Goal: Task Accomplishment & Management: Manage account settings

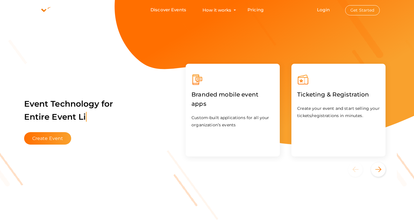
click at [353, 10] on button "Get Started" at bounding box center [362, 10] width 35 height 10
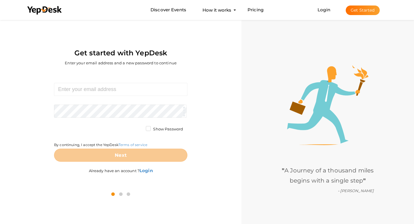
click at [129, 96] on form "Required. Invalid email. Checking You already have a YepDesk account. Please Si…" at bounding box center [120, 122] width 133 height 79
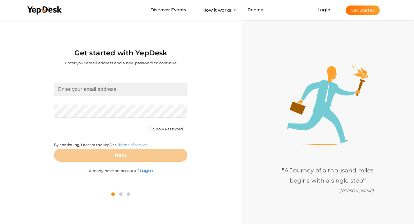
drag, startPoint x: 132, startPoint y: 91, endPoint x: 139, endPoint y: 89, distance: 7.2
click at [134, 90] on input at bounding box center [120, 89] width 133 height 13
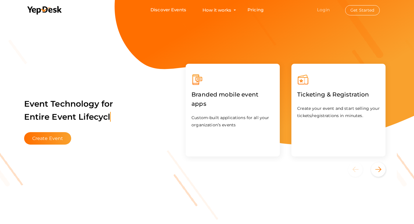
click at [323, 8] on link "Login" at bounding box center [323, 10] width 13 height 6
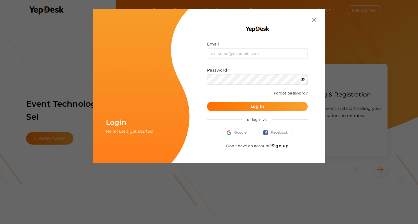
click at [282, 145] on link "Sign up" at bounding box center [280, 145] width 17 height 5
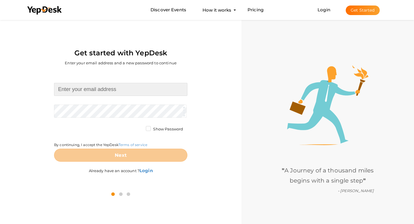
click at [130, 84] on input at bounding box center [120, 89] width 133 height 13
type input "[EMAIL_ADDRESS][DOMAIN_NAME]"
click at [51, 155] on div "pawpotslebanonn@gmail.com Required. Invalid email. Checking You already have a …" at bounding box center [120, 129] width 233 height 115
click at [127, 130] on div "By continuing, I accept the YepDesk Terms of service" at bounding box center [120, 138] width 133 height 22
click at [125, 125] on form "pawpotslebanonn@gmail.com Required. Invalid email. Checking You already have a …" at bounding box center [120, 122] width 133 height 79
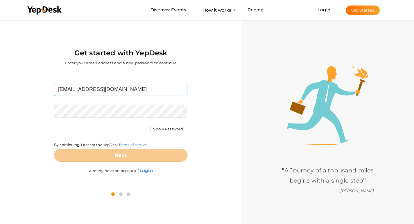
click at [124, 124] on form "pawpotslebanonn@gmail.com Required. Invalid email. Checking You already have a …" at bounding box center [120, 122] width 133 height 79
click at [124, 125] on form "pawpotslebanonn@gmail.com Required. Invalid email. Checking You already have a …" at bounding box center [120, 122] width 133 height 79
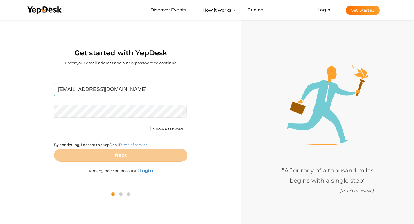
click at [364, 11] on button "Get Started" at bounding box center [363, 11] width 34 height 10
click at [138, 92] on input at bounding box center [120, 89] width 133 height 13
click at [137, 91] on input at bounding box center [120, 89] width 133 height 13
type input "[EMAIL_ADDRESS][DOMAIN_NAME]"
drag, startPoint x: 241, startPoint y: 62, endPoint x: 234, endPoint y: 63, distance: 6.6
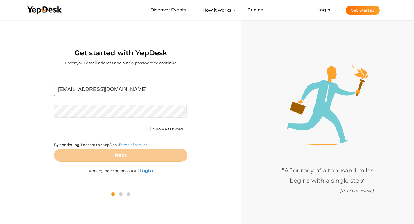
click at [241, 62] on div "Get started with YepDesk Enter your email address and a new password to continu…" at bounding box center [120, 111] width 241 height 184
click at [359, 14] on button "Get Started" at bounding box center [363, 11] width 34 height 10
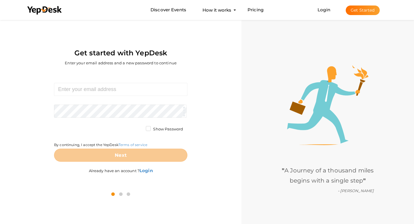
scroll to position [19, 0]
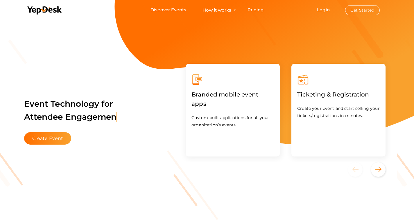
drag, startPoint x: 100, startPoint y: 39, endPoint x: 106, endPoint y: 36, distance: 6.8
click at [358, 11] on button "Get Started" at bounding box center [362, 10] width 35 height 10
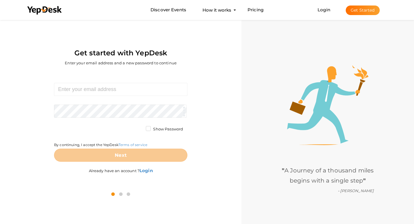
click at [200, 87] on div "Required. Invalid email. Checking You already have a YepDesk account. Please Si…" at bounding box center [120, 129] width 233 height 115
drag, startPoint x: 221, startPoint y: 54, endPoint x: 243, endPoint y: 22, distance: 39.1
click at [223, 55] on div "Get started with YepDesk Enter your email address and a new password to continue" at bounding box center [120, 45] width 233 height 53
click at [202, 80] on div "Required. Invalid email. Checking You already have a YepDesk account. Please Si…" at bounding box center [120, 129] width 233 height 115
click at [202, 81] on div "Required. Invalid email. Checking You already have a YepDesk account. Please Si…" at bounding box center [120, 129] width 233 height 115
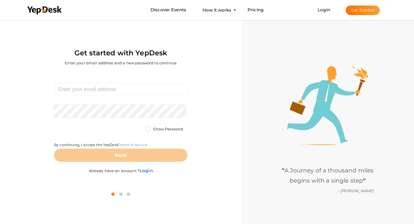
click at [205, 85] on div "Required. Invalid email. Checking You already have a YepDesk account. Please Si…" at bounding box center [120, 129] width 233 height 115
drag, startPoint x: 208, startPoint y: 82, endPoint x: 214, endPoint y: 82, distance: 5.8
click at [214, 82] on div "Required. Invalid email. Checking You already have a YepDesk account. Please Si…" at bounding box center [120, 129] width 233 height 115
click at [216, 80] on div "Required. Invalid email. Checking You already have a YepDesk account. Please Si…" at bounding box center [120, 129] width 233 height 115
click at [217, 80] on div "Required. Invalid email. Checking You already have a YepDesk account. Please Si…" at bounding box center [120, 129] width 233 height 115
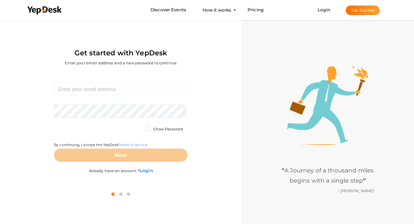
click at [213, 64] on div "Get started with YepDesk Enter your email address and a new password to continue" at bounding box center [120, 45] width 233 height 53
click at [197, 84] on div "Required. Invalid email. Checking You already have a YepDesk account. Please Si…" at bounding box center [120, 129] width 233 height 115
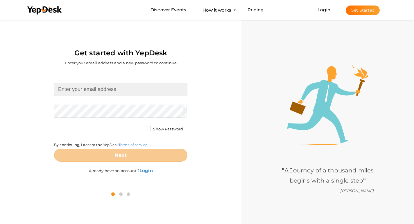
click at [136, 88] on input at bounding box center [120, 89] width 133 height 13
type input "[EMAIL_ADDRESS][DOMAIN_NAME]"
click at [121, 107] on form "pawpotslebanonn@gmail.com Required. Invalid email. Checking You already have a …" at bounding box center [120, 122] width 133 height 79
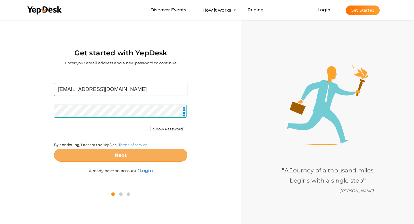
click at [129, 157] on button "Next" at bounding box center [120, 155] width 133 height 13
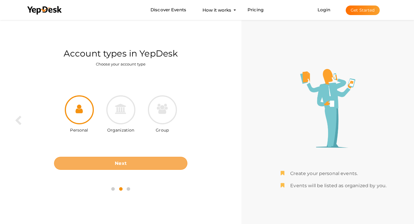
click at [134, 160] on button "Next" at bounding box center [120, 163] width 133 height 13
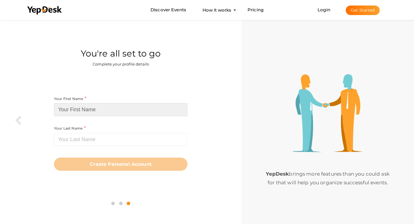
drag, startPoint x: 132, startPoint y: 111, endPoint x: 134, endPoint y: 109, distance: 3.0
click at [132, 111] on input at bounding box center [120, 109] width 133 height 13
click at [154, 110] on input at bounding box center [120, 109] width 133 height 13
click at [156, 110] on input at bounding box center [120, 109] width 133 height 13
paste input "Paw Pots [GEOGRAPHIC_DATA]"
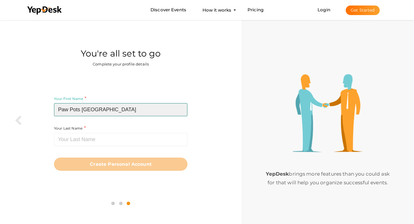
drag, startPoint x: 83, startPoint y: 112, endPoint x: 231, endPoint y: 115, distance: 148.7
click at [231, 115] on div "Your First Name Paw Pots Lebanon Required. Must contain letters only. Must be b…" at bounding box center [120, 133] width 233 height 120
type input "Paw Pots"
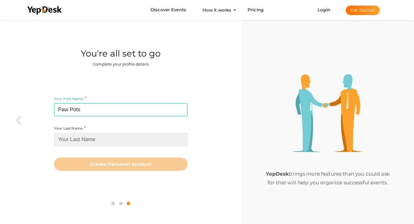
click at [137, 142] on input at bounding box center [120, 139] width 133 height 13
paste input "Lebanon"
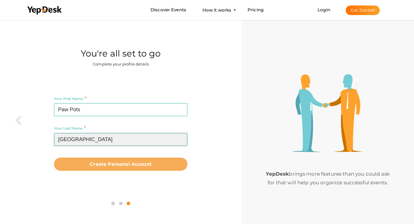
type input "Lebanon"
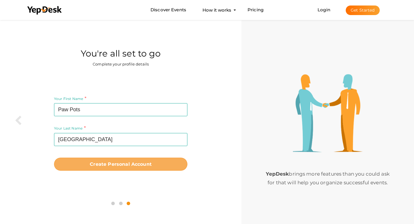
click at [134, 171] on button "Create Personal Account" at bounding box center [120, 164] width 133 height 13
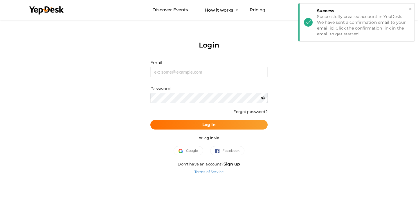
click at [343, 26] on div "Successfully created account in YepDesk. We have sent a confirmation email to y…" at bounding box center [363, 25] width 93 height 23
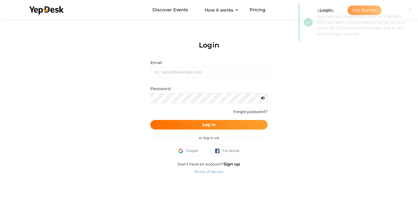
click at [326, 76] on div "Login Email Invalid email. Password Wrong Credentials Forgot password? Log In o…" at bounding box center [208, 100] width 377 height 163
click at [331, 65] on div "Login Email Invalid email. Password Wrong Credentials Forgot password? Log In o…" at bounding box center [208, 100] width 377 height 163
click at [329, 10] on link "Login" at bounding box center [326, 10] width 13 height 6
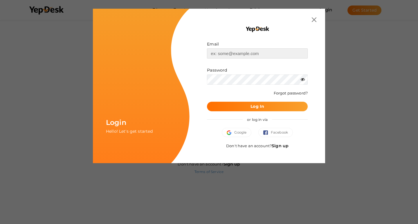
click at [247, 48] on input "text" at bounding box center [257, 53] width 101 height 10
drag, startPoint x: 244, startPoint y: 54, endPoint x: 248, endPoint y: 58, distance: 6.0
click at [244, 55] on input "text" at bounding box center [257, 53] width 101 height 10
click at [248, 57] on input "text" at bounding box center [257, 53] width 101 height 10
type input "[EMAIL_ADDRESS][DOMAIN_NAME]"
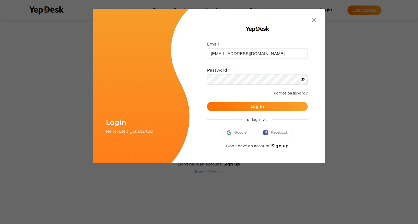
click at [238, 73] on div "Password" at bounding box center [257, 75] width 101 height 17
click at [231, 85] on form "Email pawpotslebanonn@gmail.com Invalid email. Password Wrong Credentials Forgo…" at bounding box center [257, 76] width 101 height 70
click at [263, 103] on button "Log In" at bounding box center [257, 107] width 101 height 10
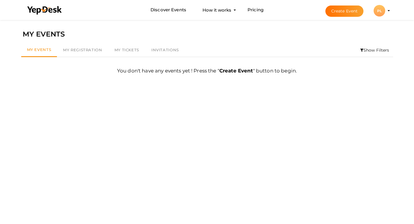
drag, startPoint x: 273, startPoint y: 34, endPoint x: 283, endPoint y: 30, distance: 10.5
click at [281, 31] on div "MY EVENTS" at bounding box center [207, 34] width 369 height 11
drag, startPoint x: 283, startPoint y: 36, endPoint x: 296, endPoint y: 30, distance: 15.1
click at [294, 33] on div "MY EVENTS" at bounding box center [207, 34] width 369 height 11
click at [301, 31] on div "MY EVENTS" at bounding box center [207, 34] width 369 height 11
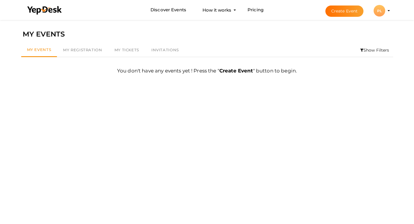
click at [304, 38] on div "MY EVENTS" at bounding box center [207, 34] width 369 height 11
click at [130, 48] on span "My Tickets" at bounding box center [126, 50] width 25 height 5
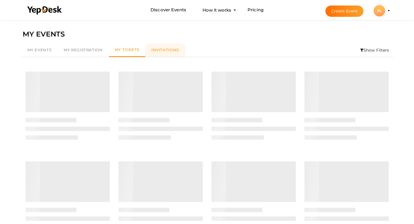
click at [159, 47] on link "Invitations" at bounding box center [165, 50] width 40 height 13
click at [126, 49] on span "My Tickets" at bounding box center [127, 50] width 25 height 5
click at [91, 50] on span "My Registration" at bounding box center [83, 50] width 39 height 5
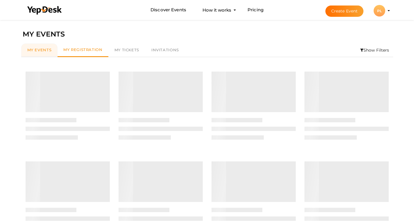
click at [28, 51] on span "My Events" at bounding box center [39, 50] width 24 height 5
click at [177, 10] on link "Discover Events" at bounding box center [168, 10] width 36 height 11
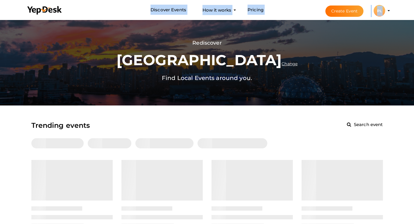
click at [388, 15] on li "Create Event PL PL Paw Pots Lebanon pawpotslebanonn@gmail.com Personal Profile …" at bounding box center [353, 10] width 78 height 21
click at [377, 10] on div "PL" at bounding box center [379, 11] width 12 height 12
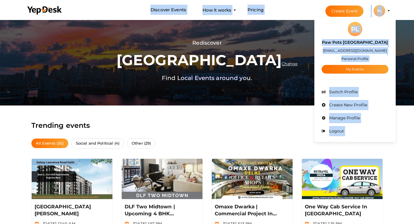
click at [318, 48] on div "PL Paw Pots Lebanon pawpotslebanonn@gmail.com Personal Profile My Events Admin …" at bounding box center [354, 80] width 81 height 122
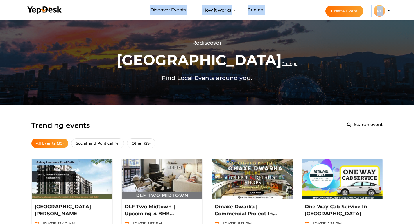
click at [384, 13] on div "PL" at bounding box center [379, 11] width 12 height 12
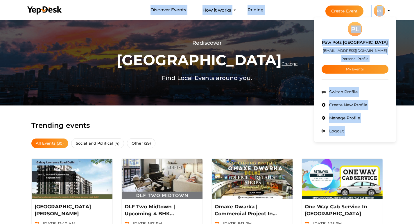
click at [362, 25] on div "PL Paw Pots Lebanon pawpotslebanonn@gmail.com Personal Profile My Events" at bounding box center [354, 48] width 67 height 52
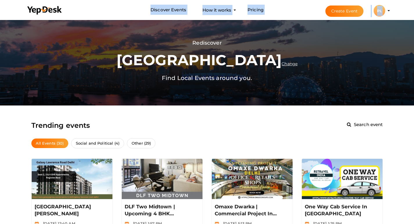
click at [380, 8] on div "PL" at bounding box center [379, 11] width 12 height 12
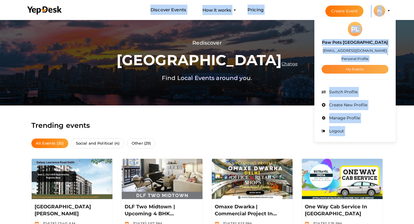
click at [356, 68] on link "My Events" at bounding box center [354, 69] width 67 height 9
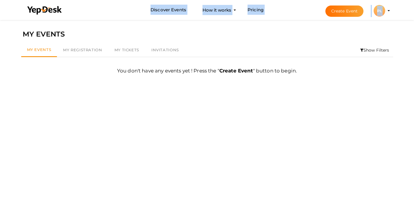
click at [231, 44] on ul "My Events My Registration My Tickets Invitations Show Filters" at bounding box center [207, 51] width 372 height 14
click at [221, 42] on div "My Events My Registration My Tickets Invitations Show Filters By Event Name By …" at bounding box center [206, 50] width 377 height 19
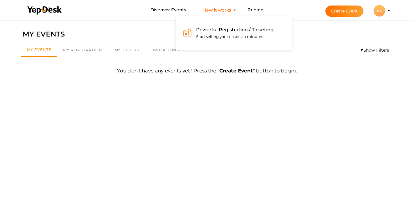
click at [247, 33] on div "Powerful Registration / Ticketing Start selling your tickets in minutes" at bounding box center [233, 33] width 82 height 14
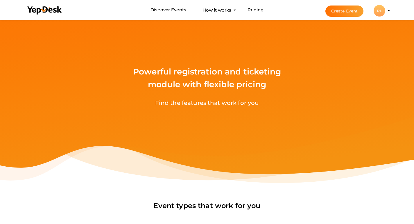
click at [260, 52] on div "Powerful registration and ticketing module with flexible pricing Find the featu…" at bounding box center [207, 91] width 414 height 183
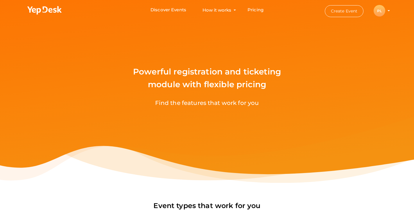
click at [382, 10] on div "PL" at bounding box center [379, 11] width 12 height 12
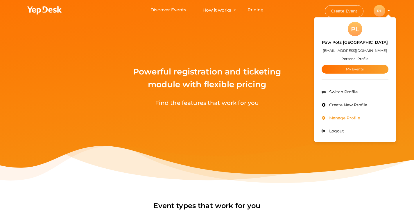
click at [363, 120] on li "Manage Profile" at bounding box center [354, 118] width 67 height 13
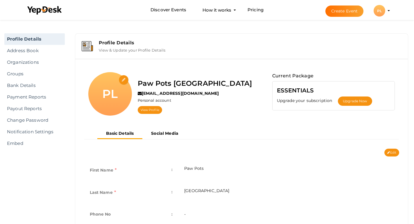
click at [126, 78] on input "file" at bounding box center [124, 80] width 10 height 10
type input "C:\fakepath\pawpots_logo - Copy (2) (1).jpg"
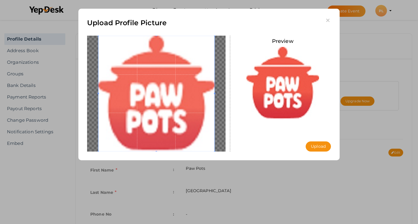
click at [323, 146] on button "Upload" at bounding box center [318, 147] width 25 height 10
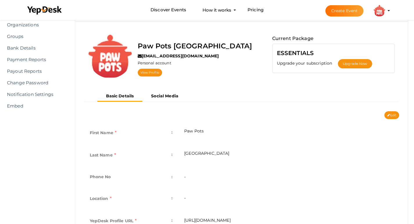
scroll to position [87, 0]
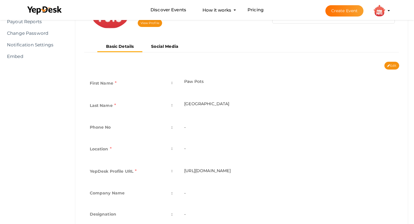
click at [396, 68] on button "Edit" at bounding box center [391, 66] width 15 height 8
type input "Paw Pots"
type input "[GEOGRAPHIC_DATA]"
type input "paw-pots-lebanon"
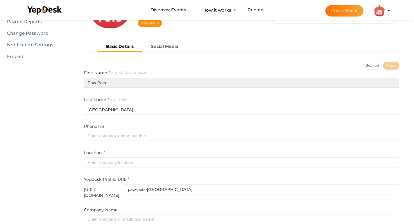
drag, startPoint x: 209, startPoint y: 84, endPoint x: 229, endPoint y: 90, distance: 21.3
click at [209, 84] on input "Paw Pots" at bounding box center [241, 83] width 315 height 10
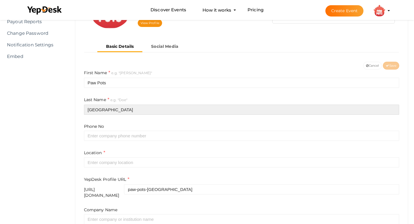
click at [196, 109] on input "[GEOGRAPHIC_DATA]" at bounding box center [241, 110] width 315 height 10
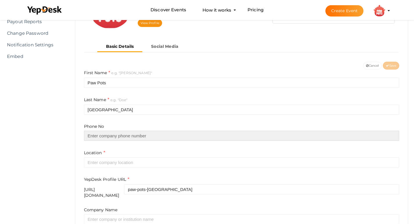
click at [195, 133] on input "text" at bounding box center [241, 136] width 315 height 10
paste input "+96171664992"
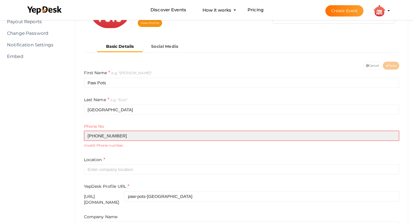
type input "+96171664992"
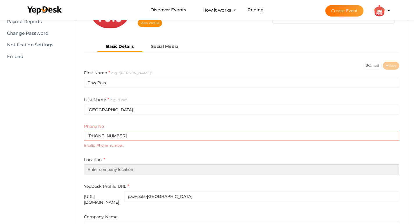
click at [166, 170] on input "text" at bounding box center [241, 170] width 315 height 10
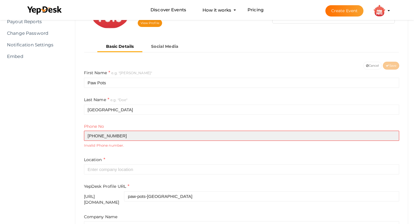
click at [90, 133] on input "+96171664992" at bounding box center [241, 136] width 315 height 10
drag, startPoint x: 54, startPoint y: 132, endPoint x: 35, endPoint y: 127, distance: 19.5
click at [27, 128] on div "Profile Details Address Book Organizations Groups Members SaaS App Users Submit…" at bounding box center [207, 34] width 414 height 206
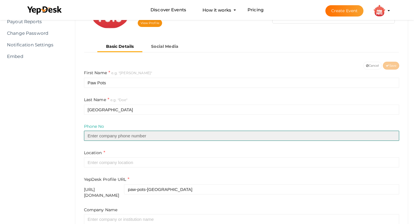
paste input "+96171664992"
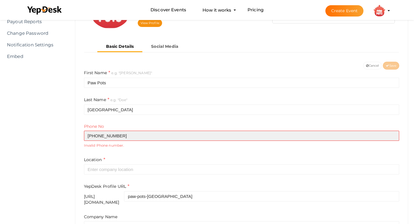
click at [76, 136] on div "Paw Pots Lebanon pawpotslebanonn@gmail.com Personal account View Profile Curren…" at bounding box center [241, 142] width 333 height 340
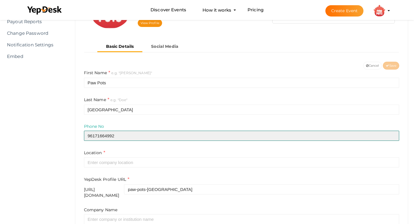
type input "96171664992"
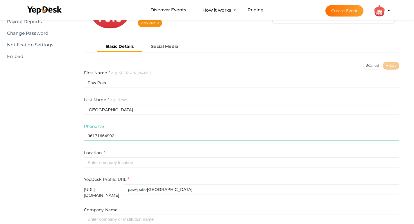
click at [155, 147] on form "First Name e.g. "John" Paw Pots Last Name e.g. "Doe" Lebanon Phone No 961716649…" at bounding box center [241, 177] width 315 height 215
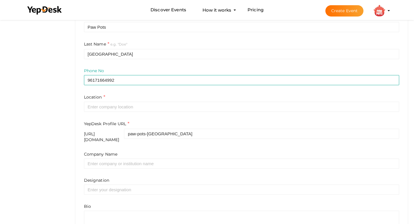
scroll to position [145, 0]
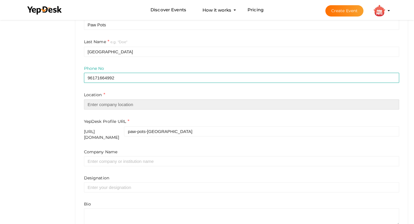
click at [137, 107] on input "text" at bounding box center [241, 105] width 315 height 10
paste input "[GEOGRAPHIC_DATA]"
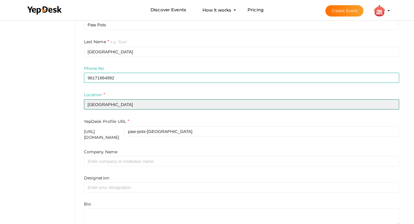
type input "[GEOGRAPHIC_DATA]"
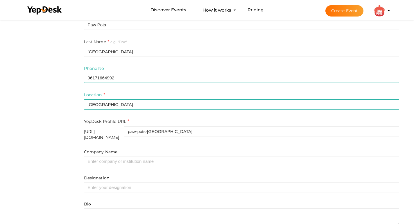
click at [158, 113] on form "First Name e.g. "John" Paw Pots Last Name e.g. "Doe" Lebanon Phone No 961716649…" at bounding box center [241, 119] width 315 height 215
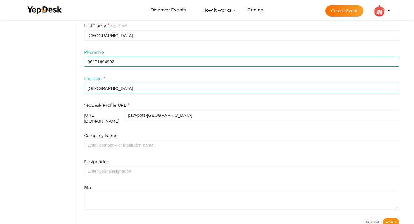
scroll to position [176, 0]
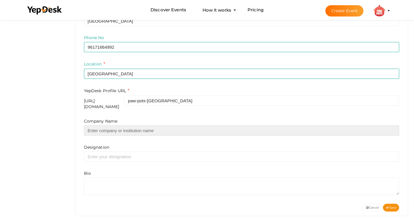
click at [161, 126] on input "text" at bounding box center [241, 131] width 315 height 10
click at [163, 129] on input "text" at bounding box center [241, 131] width 315 height 10
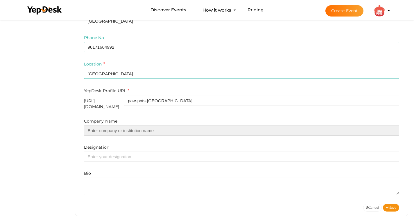
paste input "pawpots.com"
type input "pawpots.com"
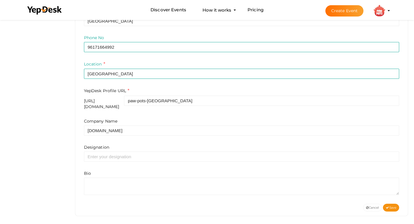
click at [140, 137] on div "Company Name pawpots.com Designation Bio" at bounding box center [241, 156] width 315 height 77
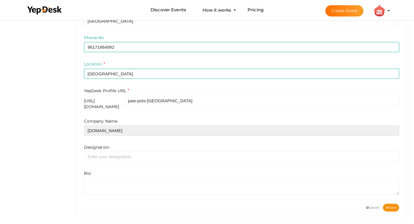
drag, startPoint x: 138, startPoint y: 125, endPoint x: 0, endPoint y: 131, distance: 138.3
paste input "[URL][DOMAIN_NAME]"
type input "[URL][DOMAIN_NAME]"
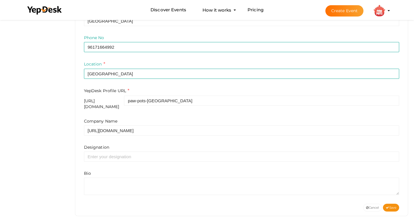
click at [145, 140] on div "Company Name https://www.pawpots.com/ Designation Bio" at bounding box center [241, 156] width 315 height 77
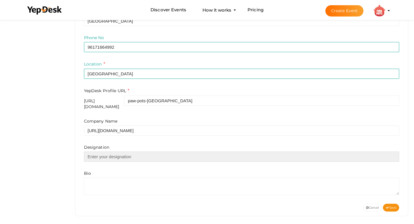
click at [138, 152] on input "text" at bounding box center [241, 157] width 315 height 10
click at [140, 156] on input "text" at bounding box center [241, 157] width 315 height 10
paste input "Get premium, personalized, fresh, and healthy dog food and cat food delivered t…"
type input "Get premium, personalized, fresh, and healthy dog food and cat food delivered t…"
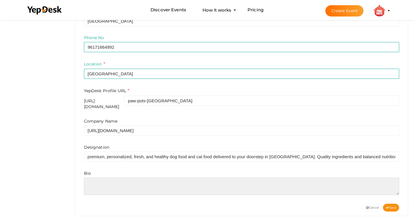
click at [115, 183] on textarea at bounding box center [241, 186] width 315 height 17
paste textarea "Get premium, personalized, fresh, and healthy dog food and cat food delivered t…"
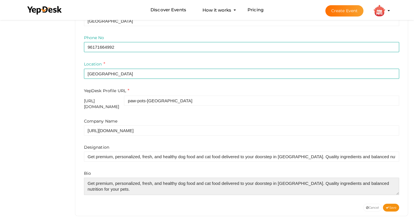
type textarea "Get premium, personalized, fresh, and healthy dog food and cat food delivered t…"
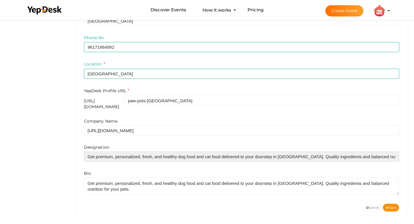
click at [147, 154] on input "Get premium, personalized, fresh, and healthy dog food and cat food delivered t…" at bounding box center [241, 157] width 315 height 10
click at [137, 153] on input "Get premium, personalized, fresh, and healthy dog food and cat food delivered t…" at bounding box center [241, 157] width 315 height 10
paste input "Best Pet Food in [GEOGRAPHIC_DATA], Healthy Food for Dogs & Cats"
type input "Best Pet Food in [GEOGRAPHIC_DATA], Healthy Food for Dogs & Cats"
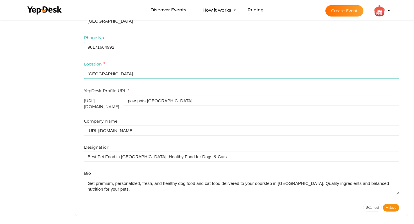
click at [141, 171] on div "Bio" at bounding box center [241, 183] width 315 height 25
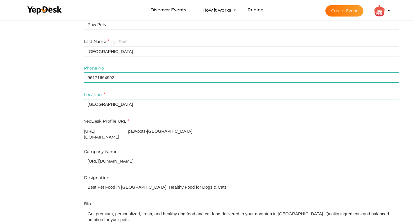
scroll to position [176, 0]
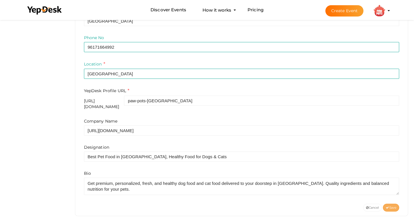
click at [395, 206] on span "Save" at bounding box center [391, 208] width 10 height 4
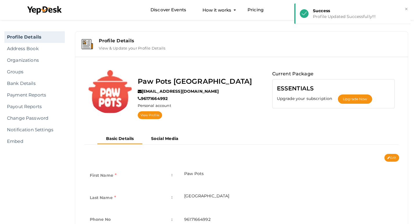
scroll to position [0, 0]
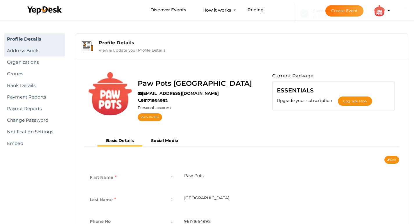
click at [29, 54] on link "Address Book" at bounding box center [34, 51] width 60 height 12
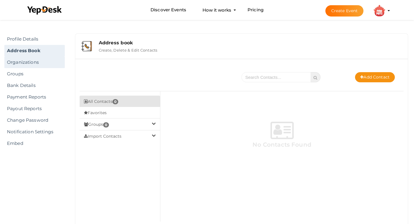
click at [23, 63] on link "Organizations" at bounding box center [34, 63] width 60 height 12
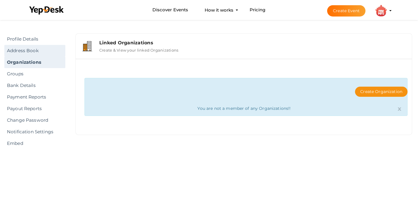
click at [27, 52] on link "Address Book" at bounding box center [34, 51] width 61 height 12
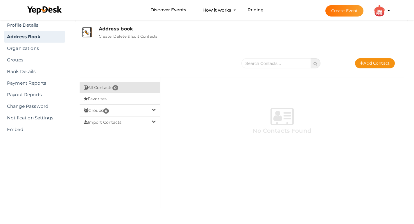
scroll to position [4, 0]
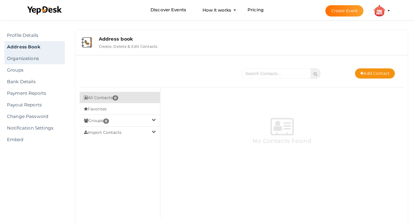
click at [31, 63] on link "Organizations" at bounding box center [34, 59] width 60 height 12
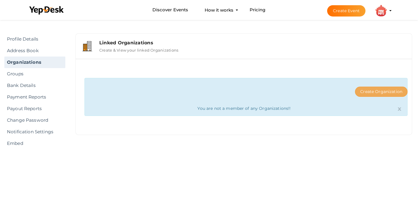
click at [388, 93] on button "Create Organization" at bounding box center [381, 92] width 53 height 10
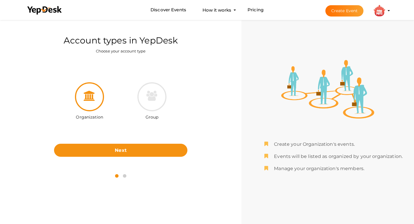
scroll to position [19, 0]
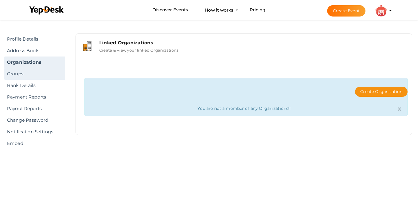
click at [29, 74] on link "Groups" at bounding box center [34, 74] width 61 height 12
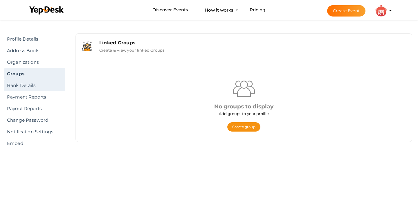
click at [31, 85] on link "Bank Details" at bounding box center [34, 86] width 61 height 12
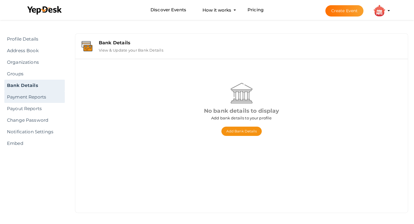
click at [37, 99] on link "Payment Reports" at bounding box center [34, 97] width 60 height 12
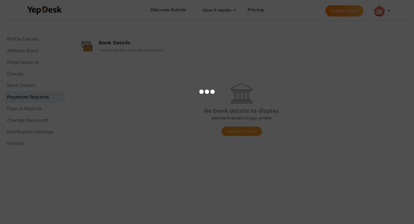
click at [41, 120] on div at bounding box center [207, 112] width 414 height 224
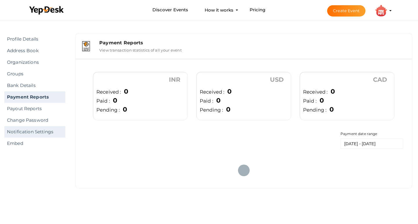
click at [40, 129] on link "Notification Settings" at bounding box center [34, 132] width 61 height 12
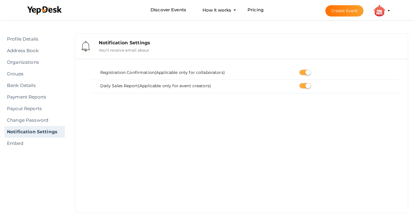
click at [372, 12] on button "Paw Pots Lebanon pawpotslebanonn@gmail.com Personal Profile My Events Admin Swi…" at bounding box center [379, 11] width 15 height 12
click at [386, 12] on button "Paw Pots Lebanon pawpotslebanonn@gmail.com Personal Profile My Events Admin Swi…" at bounding box center [379, 11] width 15 height 12
click at [381, 10] on img at bounding box center [379, 11] width 12 height 12
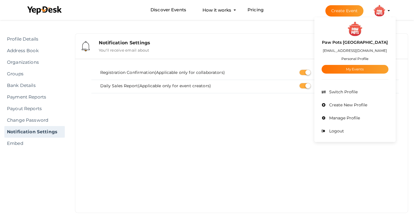
click at [364, 40] on label "Paw Pots [GEOGRAPHIC_DATA]" at bounding box center [355, 42] width 66 height 7
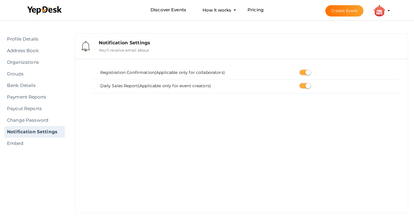
click at [372, 11] on button "Paw Pots Lebanon pawpotslebanonn@gmail.com Personal Profile My Events Admin Swi…" at bounding box center [379, 11] width 15 height 12
click at [383, 10] on img at bounding box center [379, 11] width 12 height 12
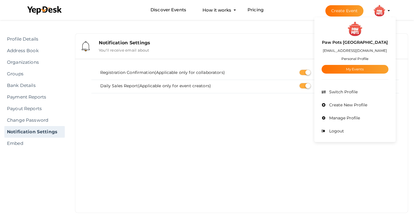
click at [360, 42] on label "Paw Pots [GEOGRAPHIC_DATA]" at bounding box center [355, 42] width 66 height 7
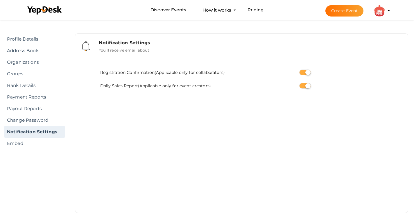
click at [371, 12] on span "Create Event Paw Pots Lebanon pawpotslebanonn@gmail.com Personal Profile My Eve…" at bounding box center [352, 10] width 69 height 4
drag, startPoint x: 376, startPoint y: 13, endPoint x: 376, endPoint y: 20, distance: 6.4
click at [376, 14] on img at bounding box center [379, 11] width 12 height 12
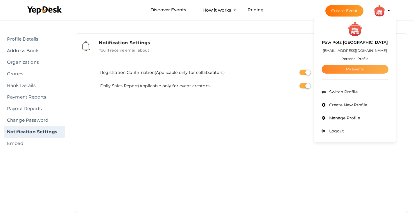
click at [364, 69] on link "My Events" at bounding box center [354, 69] width 67 height 9
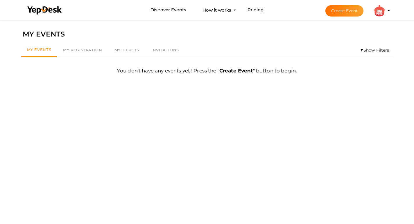
click at [380, 8] on img at bounding box center [379, 11] width 12 height 12
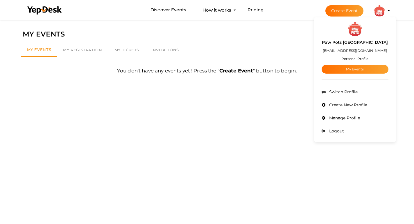
click at [358, 58] on small "Personal Profile" at bounding box center [354, 59] width 27 height 4
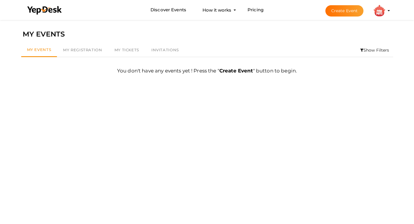
click at [379, 7] on img at bounding box center [379, 11] width 12 height 12
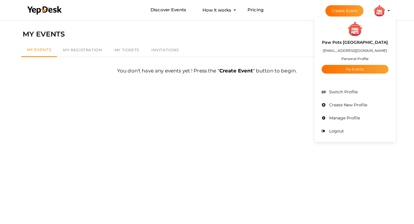
click at [360, 60] on small "Personal Profile" at bounding box center [354, 59] width 27 height 4
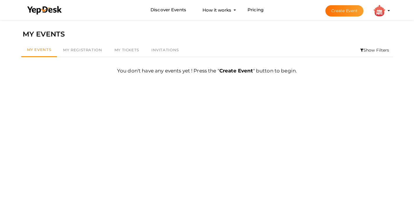
click at [382, 5] on button "Paw Pots Lebanon pawpotslebanonn@gmail.com Personal Profile My Events Admin Swi…" at bounding box center [379, 11] width 15 height 12
click at [378, 15] on img at bounding box center [379, 11] width 12 height 12
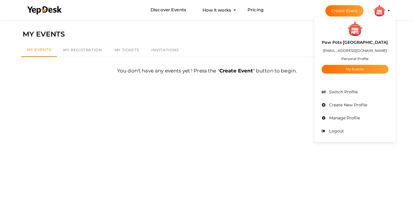
click at [355, 41] on label "Paw Pots [GEOGRAPHIC_DATA]" at bounding box center [355, 42] width 66 height 7
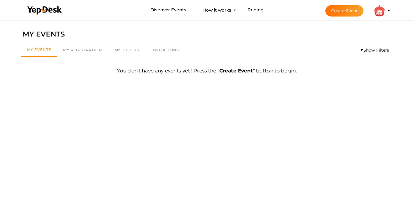
click at [372, 9] on button "Paw Pots Lebanon pawpotslebanonn@gmail.com Personal Profile My Events Admin Swi…" at bounding box center [379, 11] width 15 height 12
click at [376, 16] on button "Paw Pots Lebanon pawpotslebanonn@gmail.com Personal Profile My Events Admin Swi…" at bounding box center [379, 11] width 15 height 12
click at [374, 15] on button "Paw Pots Lebanon pawpotslebanonn@gmail.com Personal Profile My Events Admin Swi…" at bounding box center [379, 11] width 15 height 12
click at [390, 6] on li "Create Event Paw Pots Lebanon pawpotslebanonn@gmail.com Personal Profile My Eve…" at bounding box center [353, 10] width 78 height 21
click at [383, 12] on img at bounding box center [379, 11] width 12 height 12
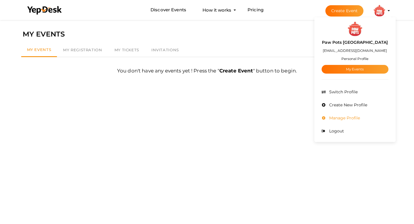
click at [345, 119] on span "Manage Profile" at bounding box center [344, 118] width 32 height 5
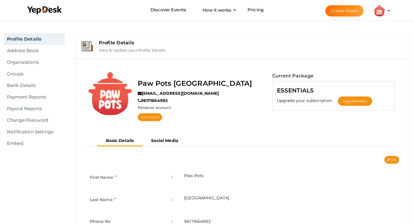
click at [153, 94] on label "[EMAIL_ADDRESS][DOMAIN_NAME]" at bounding box center [178, 94] width 81 height 6
click at [113, 86] on img at bounding box center [110, 94] width 44 height 44
click at [174, 90] on div "Paw Pots Lebanon" at bounding box center [195, 84] width 114 height 12
click at [144, 116] on link "View Profile" at bounding box center [150, 118] width 24 height 8
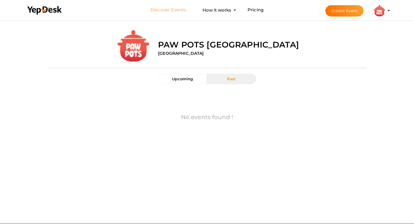
click at [160, 9] on link "Discover Events" at bounding box center [168, 10] width 36 height 11
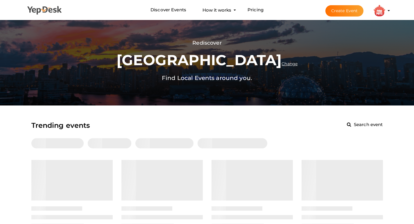
drag, startPoint x: 51, startPoint y: 12, endPoint x: 57, endPoint y: 13, distance: 6.0
click at [51, 12] on icon at bounding box center [44, 10] width 35 height 9
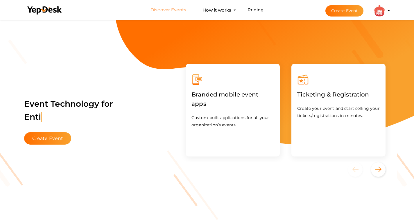
click at [165, 8] on link "Discover Events" at bounding box center [168, 10] width 36 height 11
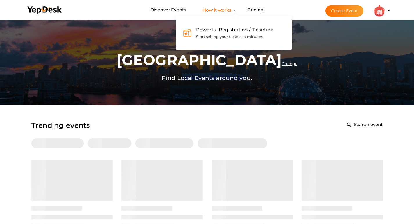
click at [229, 11] on button "How it works Powerful Registration / Ticketing Start selling your tickets in mi…" at bounding box center [217, 10] width 32 height 11
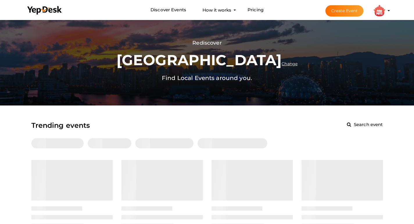
click at [267, 10] on li "Discover Events How it works Powerful Registration / Ticketing Start selling yo…" at bounding box center [207, 9] width 368 height 19
drag, startPoint x: 374, startPoint y: 5, endPoint x: 381, endPoint y: 4, distance: 7.6
click at [376, 5] on button "Paw Pots [GEOGRAPHIC_DATA] [EMAIL_ADDRESS][DOMAIN_NAME] Personal Profile My Eve…" at bounding box center [379, 11] width 15 height 12
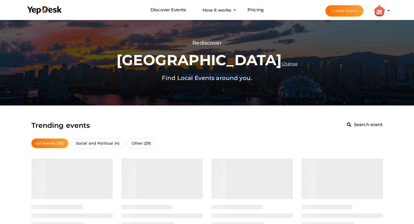
click at [380, 16] on img at bounding box center [379, 11] width 12 height 12
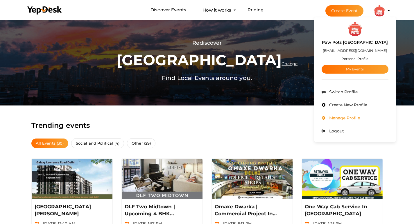
click at [357, 116] on span "Manage Profile" at bounding box center [344, 118] width 32 height 5
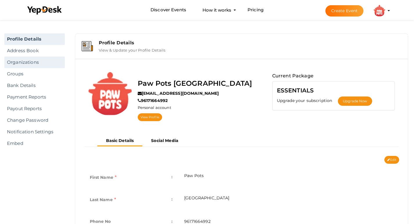
click at [59, 64] on link "Organizations" at bounding box center [34, 63] width 60 height 12
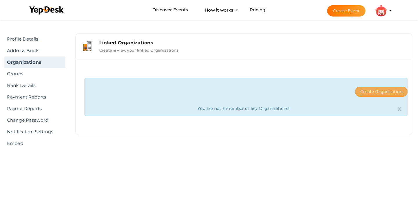
click at [391, 90] on button "Create Organization" at bounding box center [381, 92] width 53 height 10
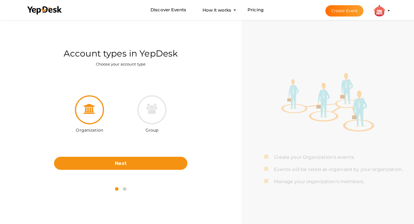
click at [94, 114] on div at bounding box center [89, 110] width 29 height 29
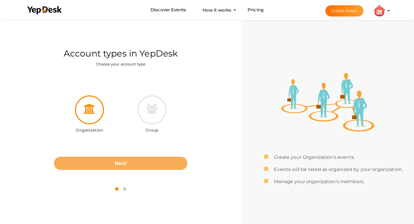
click at [138, 161] on button "Next" at bounding box center [120, 163] width 133 height 13
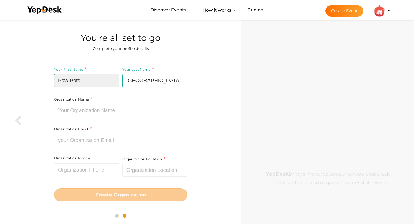
click at [95, 83] on input "Paw Pots" at bounding box center [86, 80] width 65 height 13
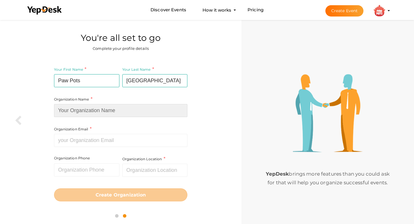
click at [130, 109] on input at bounding box center [120, 110] width 133 height 13
type input "[URL][DOMAIN_NAME]"
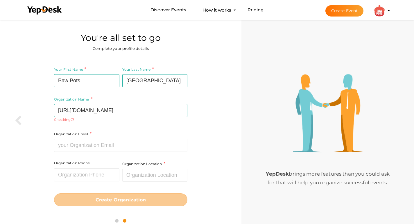
click at [120, 134] on div "Organization Email Required. Invalid email." at bounding box center [120, 141] width 133 height 21
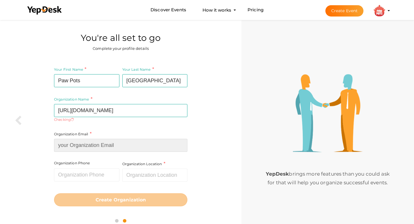
click at [123, 146] on input at bounding box center [120, 145] width 133 height 13
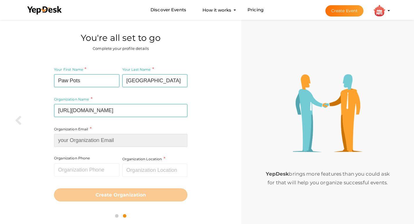
click at [123, 143] on input at bounding box center [120, 140] width 133 height 13
paste input "[EMAIL_ADDRESS][DOMAIN_NAME]"
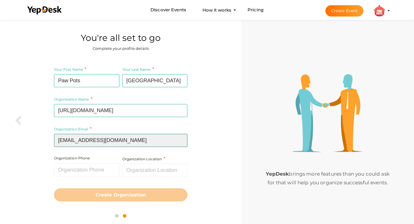
type input "[EMAIL_ADDRESS][DOMAIN_NAME]"
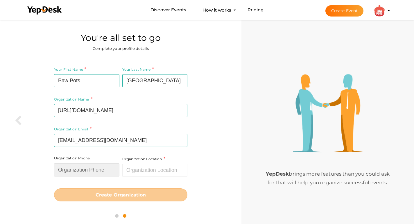
click at [80, 173] on input "text" at bounding box center [86, 170] width 65 height 13
click at [98, 169] on input "text" at bounding box center [86, 170] width 65 height 13
paste input "[PHONE_NUMBER]"
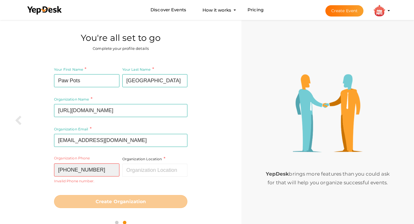
drag, startPoint x: 62, startPoint y: 171, endPoint x: 57, endPoint y: 170, distance: 5.5
click at [57, 170] on input "[PHONE_NUMBER]" at bounding box center [86, 170] width 65 height 13
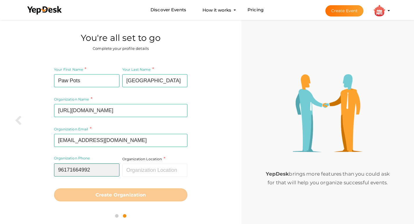
type input "96171664992"
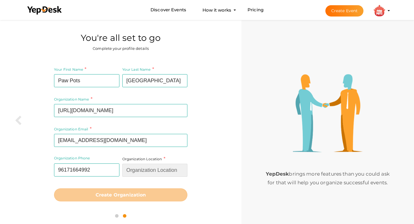
click at [167, 171] on input "text" at bounding box center [154, 170] width 65 height 13
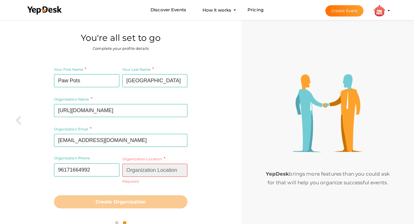
paste input "[GEOGRAPHIC_DATA]"
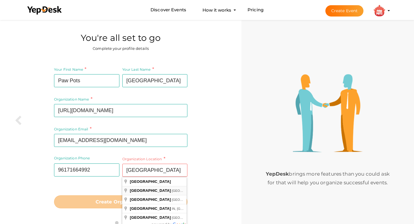
type input "[GEOGRAPHIC_DATA], [GEOGRAPHIC_DATA], [GEOGRAPHIC_DATA]"
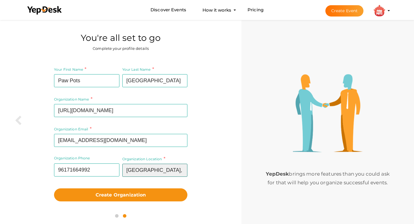
click at [161, 171] on input "[GEOGRAPHIC_DATA], [GEOGRAPHIC_DATA], [GEOGRAPHIC_DATA]" at bounding box center [154, 170] width 65 height 13
paste input "[GEOGRAPHIC_DATA]"
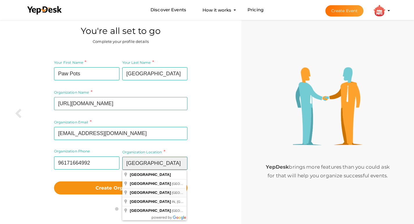
scroll to position [19, 0]
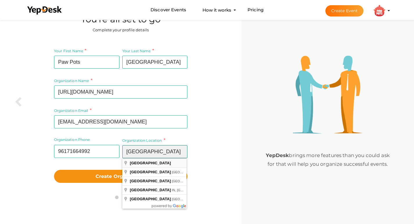
type input "Lebanon"
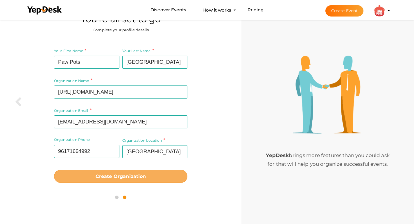
click at [114, 179] on b "Create Organization" at bounding box center [121, 177] width 51 height 6
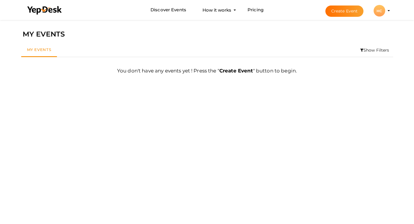
drag, startPoint x: 177, startPoint y: 55, endPoint x: 206, endPoint y: 52, distance: 29.2
click at [180, 55] on ul "My Events Show Filters" at bounding box center [207, 51] width 372 height 14
click at [384, 12] on div "HC" at bounding box center [379, 11] width 12 height 12
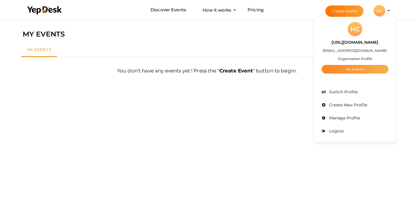
click at [363, 68] on link "My Events" at bounding box center [354, 69] width 67 height 9
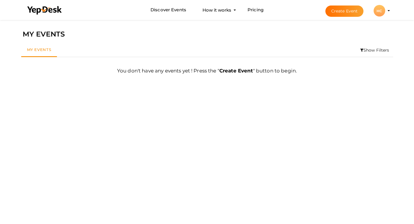
click at [379, 17] on li "Create Event HC HC [URL][DOMAIN_NAME] [EMAIL_ADDRESS][DOMAIN_NAME] Organization…" at bounding box center [353, 10] width 78 height 21
click at [379, 12] on div "HC" at bounding box center [379, 11] width 12 height 12
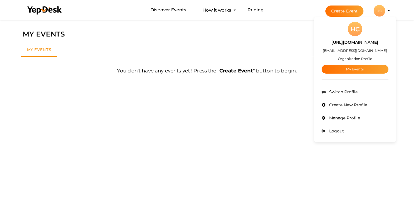
click at [353, 43] on label "[URL][DOMAIN_NAME]" at bounding box center [354, 42] width 47 height 7
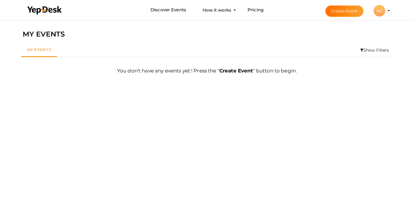
click at [381, 12] on div "HC" at bounding box center [379, 11] width 12 height 12
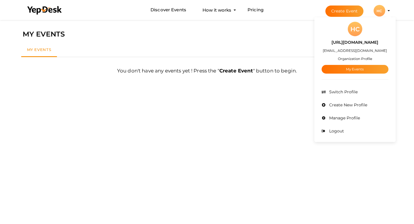
click at [361, 43] on label "[URL][DOMAIN_NAME]" at bounding box center [354, 42] width 47 height 7
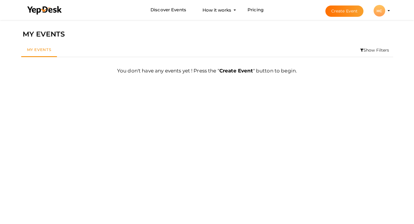
click at [381, 6] on div "HC" at bounding box center [379, 11] width 12 height 12
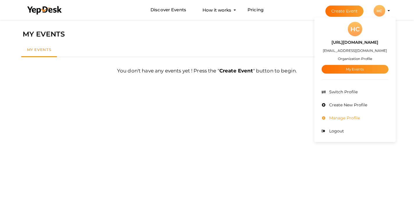
click at [355, 120] on span "Manage Profile" at bounding box center [344, 118] width 32 height 5
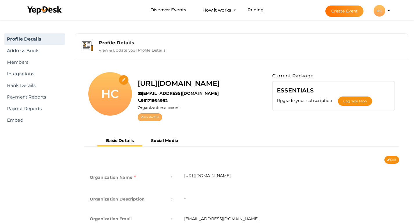
click at [157, 117] on link "View Profile" at bounding box center [150, 118] width 24 height 8
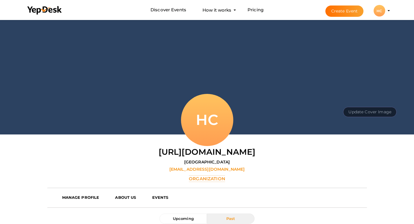
click at [369, 110] on button "Update Cover Image" at bounding box center [369, 112] width 53 height 10
click at [366, 99] on input "file" at bounding box center [369, 99] width 46 height 10
type input "C:\fakepath\Website_Homepage_HeaderDog (1).jpg"
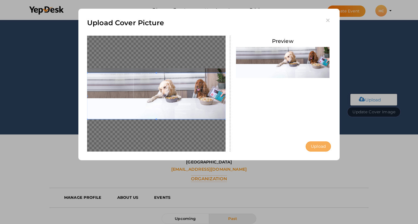
click at [321, 145] on button "Upload" at bounding box center [318, 147] width 25 height 10
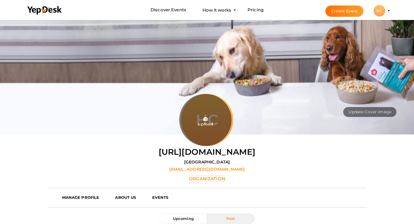
click at [205, 124] on input "file" at bounding box center [205, 120] width 52 height 52
type input "C:\fakepath\pawpots_logo - Copy (2) (1).jpg"
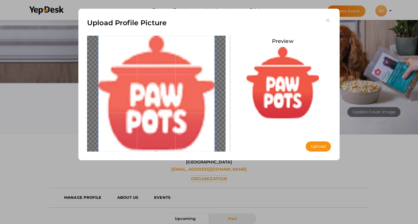
click at [312, 145] on button "Upload" at bounding box center [318, 147] width 25 height 10
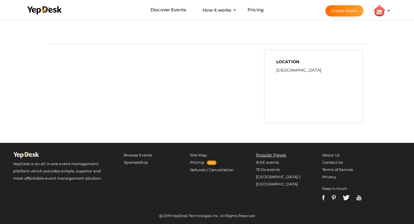
scroll to position [74, 0]
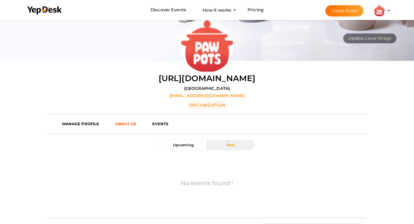
click at [133, 122] on b "ABOUT US" at bounding box center [125, 124] width 21 height 5
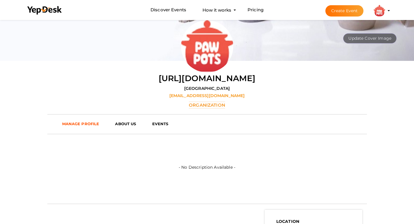
click at [84, 124] on b "MANAGE PROFILE" at bounding box center [80, 124] width 37 height 5
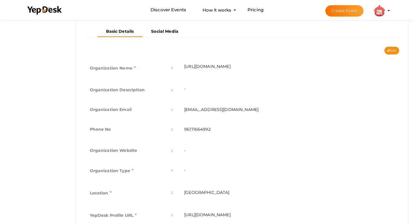
scroll to position [135, 0]
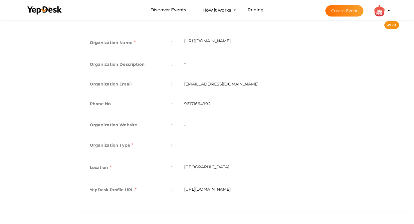
click at [184, 125] on td "-" at bounding box center [288, 125] width 221 height 20
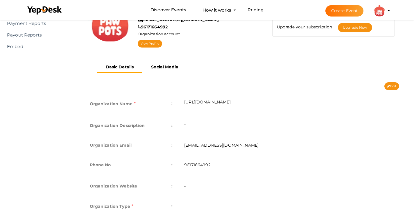
scroll to position [87, 0]
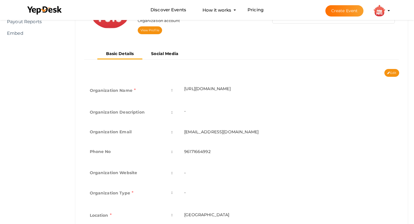
click at [386, 76] on button "Edit" at bounding box center [391, 73] width 15 height 8
type input "[URL][DOMAIN_NAME]"
type input "[EMAIL_ADDRESS][DOMAIN_NAME]"
type input "96171664992"
select select "9"
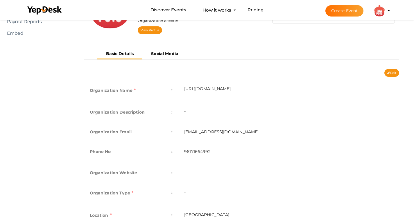
type input "[GEOGRAPHIC_DATA]"
type input "https-www-pawpots-com-"
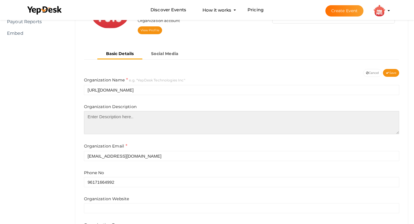
click at [158, 124] on textarea at bounding box center [241, 122] width 315 height 23
paste textarea "Get premium, personalized, fresh, and healthy dog food and cat food delivered t…"
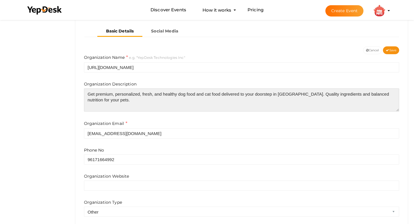
scroll to position [116, 0]
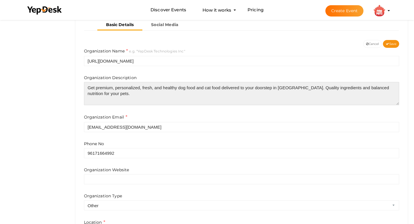
type textarea "Get premium, personalized, fresh, and healthy dog food and cat food delivered t…"
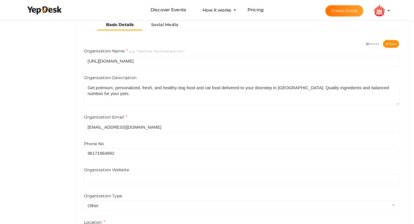
click at [177, 145] on div "Phone No 96171664992" at bounding box center [241, 149] width 315 height 17
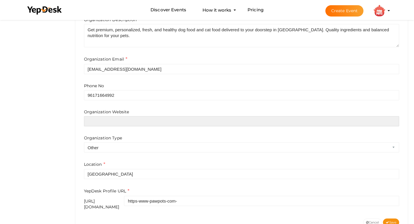
click at [154, 126] on input "text" at bounding box center [241, 121] width 315 height 10
click at [151, 120] on input "text" at bounding box center [241, 121] width 315 height 10
paste input "[URL][DOMAIN_NAME]"
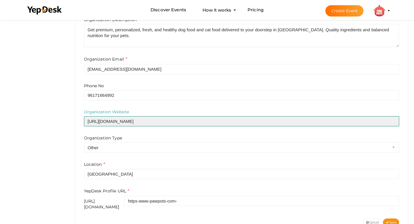
type input "[URL][DOMAIN_NAME]"
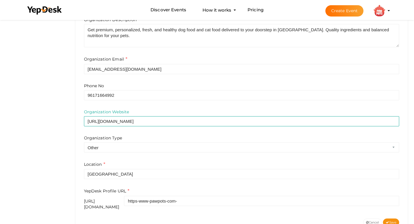
click at [160, 162] on div "Location Lebanon" at bounding box center [241, 170] width 315 height 18
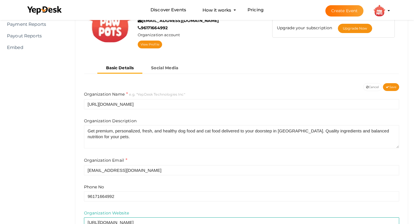
scroll to position [44, 0]
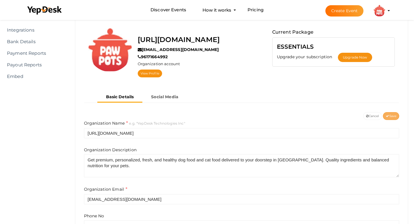
click at [395, 117] on span "Save" at bounding box center [391, 116] width 10 height 4
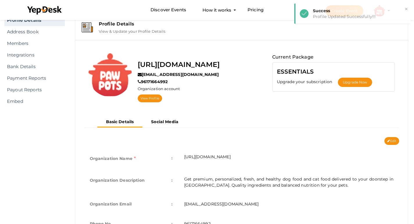
scroll to position [0, 0]
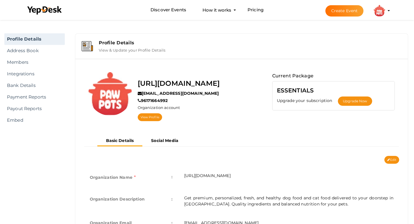
click at [241, 67] on div "https://www.pawpots.com/ pawpotslebanonn@gmail.com 96171664992 Organization acc…" at bounding box center [242, 100] width 324 height 72
click at [379, 12] on img at bounding box center [379, 11] width 12 height 12
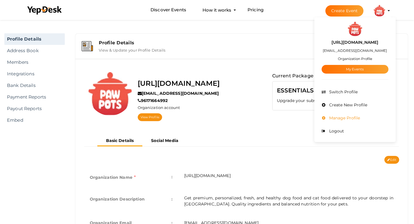
click at [351, 120] on span "Manage Profile" at bounding box center [344, 118] width 32 height 5
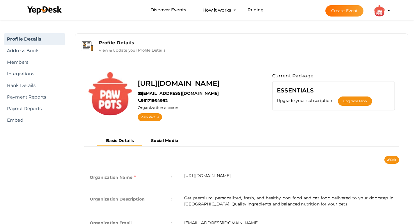
click at [385, 8] on profile-pic at bounding box center [379, 10] width 12 height 4
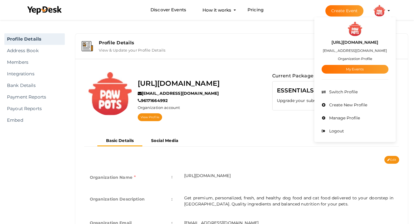
click at [343, 38] on div "[URL][DOMAIN_NAME] [EMAIL_ADDRESS][DOMAIN_NAME] Organization Profile My Events" at bounding box center [354, 54] width 67 height 37
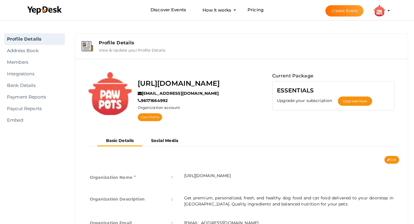
click at [384, 12] on img at bounding box center [379, 11] width 12 height 12
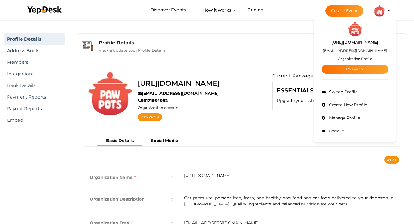
click at [368, 61] on div "[URL][DOMAIN_NAME] [EMAIL_ADDRESS][DOMAIN_NAME] Organization Profile My Events" at bounding box center [354, 54] width 67 height 37
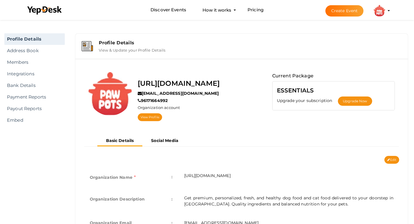
click at [368, 60] on div "[URL][DOMAIN_NAME] [EMAIL_ADDRESS][DOMAIN_NAME] 96171664992 Organization accoun…" at bounding box center [241, 205] width 333 height 293
click at [387, 6] on li "Create Event [URL][DOMAIN_NAME] [EMAIL_ADDRESS][DOMAIN_NAME] Organization Profi…" at bounding box center [353, 10] width 78 height 21
click at [387, 12] on li "Create Event [URL][DOMAIN_NAME] [EMAIL_ADDRESS][DOMAIN_NAME] Organization Profi…" at bounding box center [353, 10] width 78 height 21
click at [382, 13] on img at bounding box center [379, 11] width 12 height 12
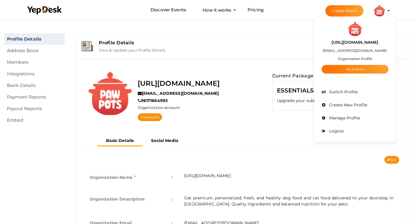
click at [357, 35] on div "[URL][DOMAIN_NAME] [EMAIL_ADDRESS][DOMAIN_NAME] Organization Profile My Events" at bounding box center [354, 48] width 67 height 52
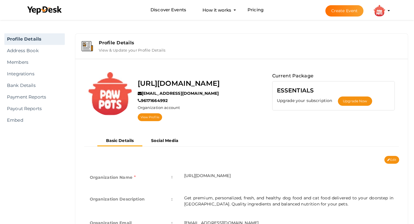
click at [383, 10] on img at bounding box center [379, 11] width 12 height 12
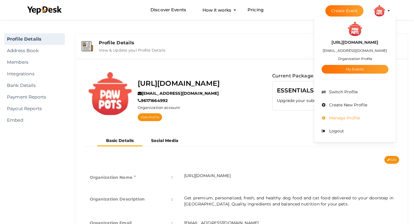
click at [346, 117] on span "Manage Profile" at bounding box center [344, 118] width 32 height 5
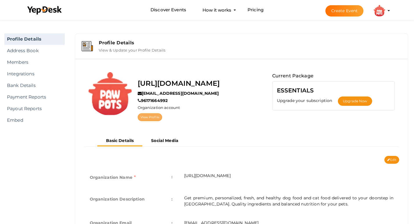
click at [152, 117] on link "View Profile" at bounding box center [150, 118] width 24 height 8
